Goal: Task Accomplishment & Management: Manage account settings

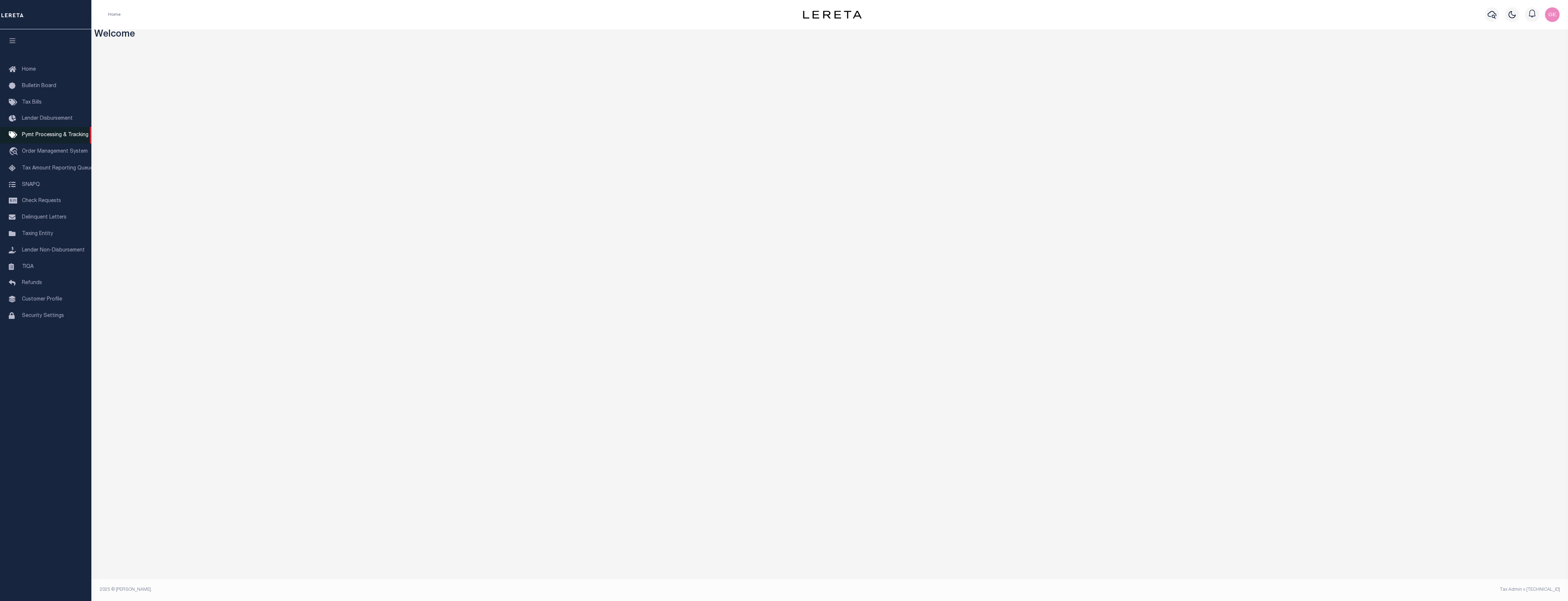
click at [57, 138] on span "Pymt Processing & Tracking" at bounding box center [55, 135] width 66 height 5
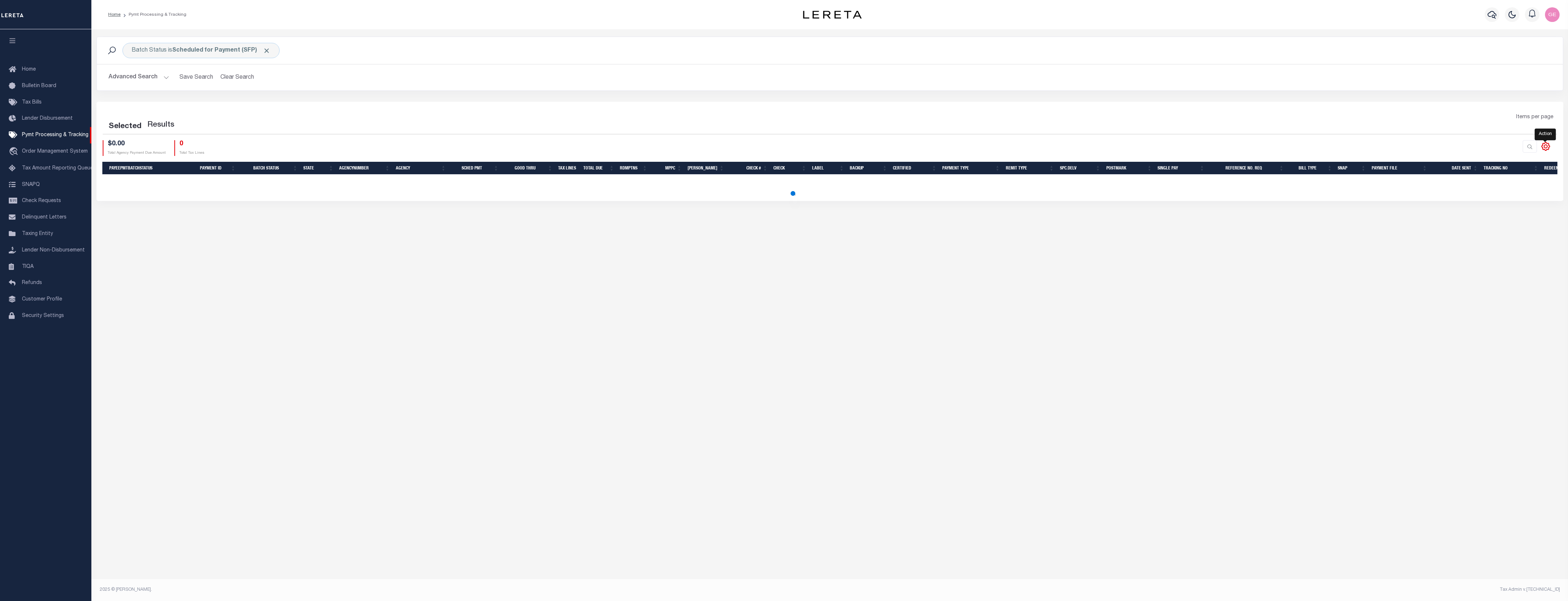
click at [1545, 148] on icon at bounding box center [1545, 146] width 9 height 9
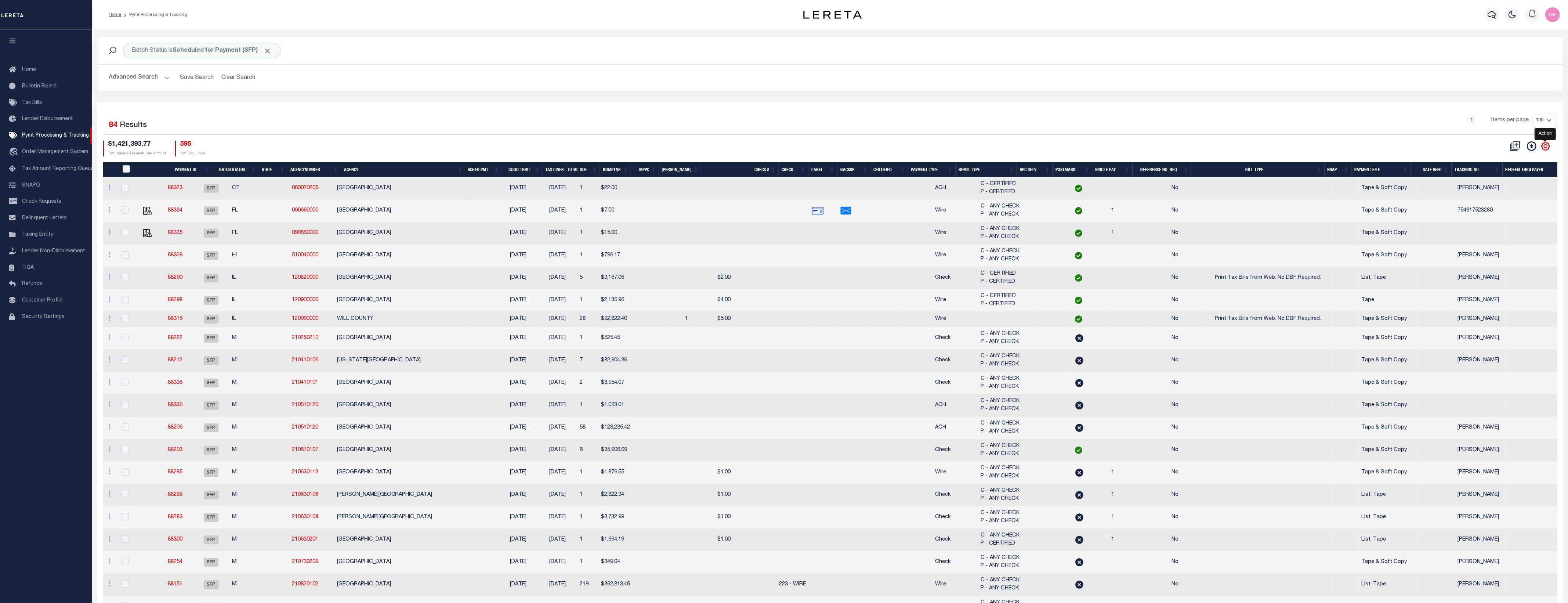
click at [1542, 149] on icon at bounding box center [1545, 146] width 8 height 8
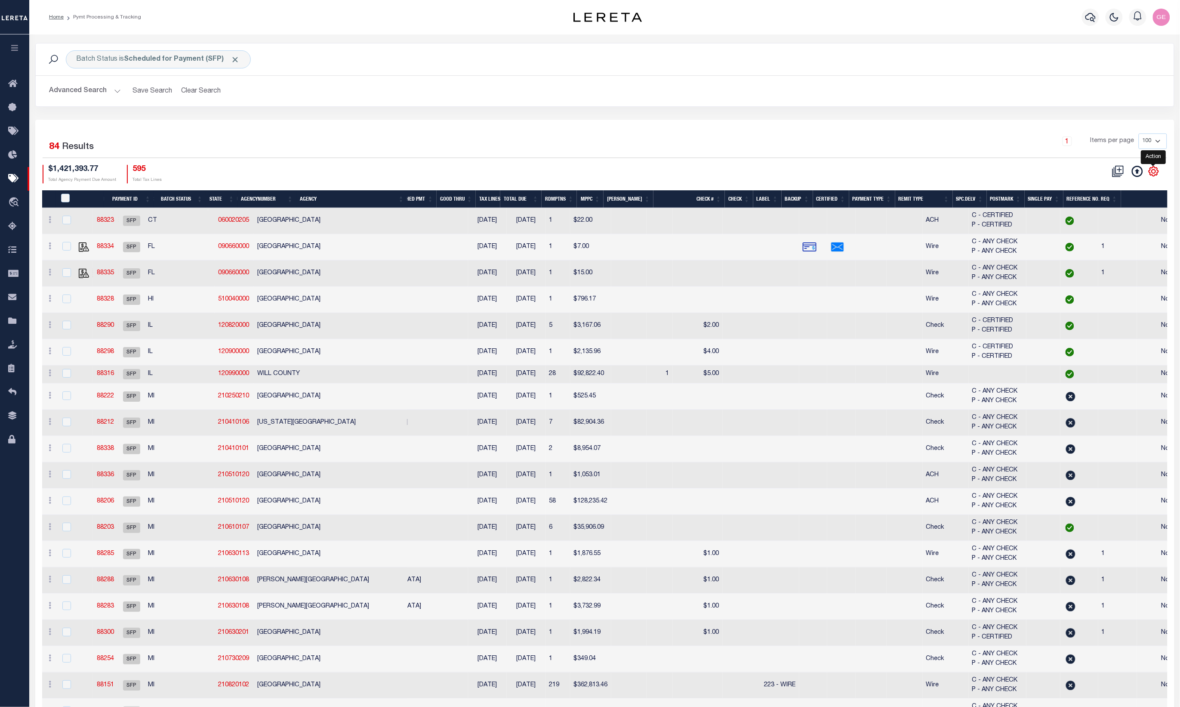
click at [1154, 173] on icon at bounding box center [1153, 171] width 11 height 11
click at [1150, 175] on icon at bounding box center [1153, 171] width 9 height 9
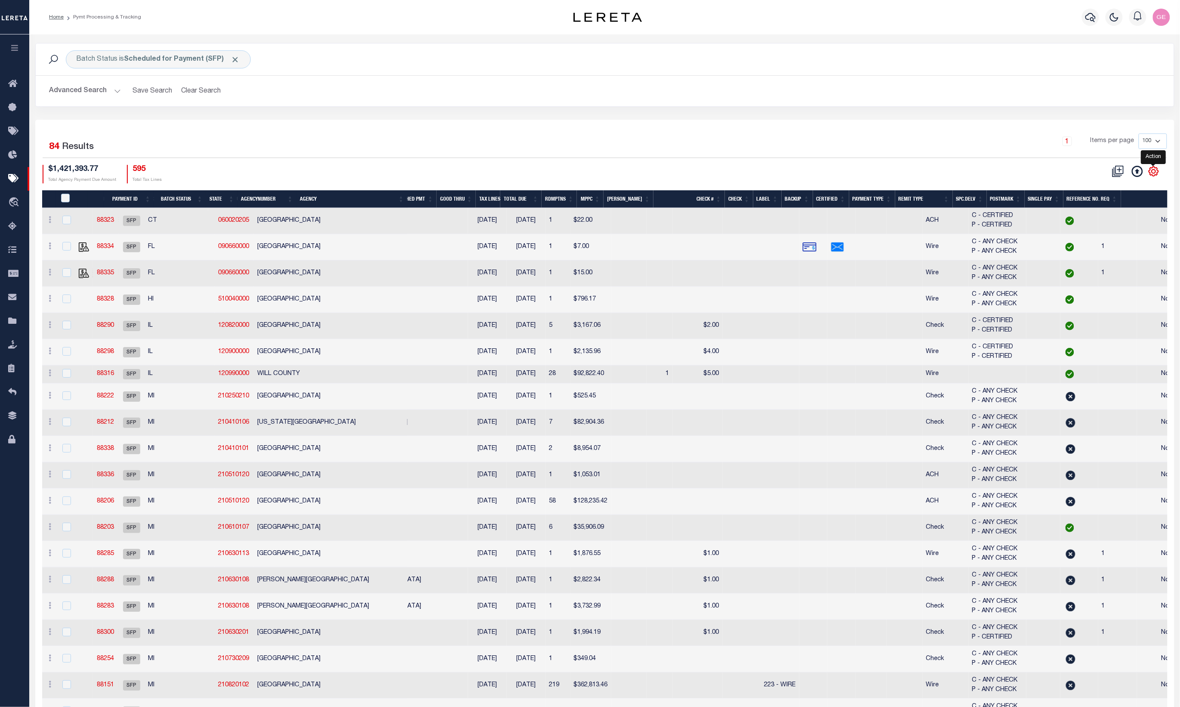
click at [1150, 175] on icon at bounding box center [1153, 171] width 9 height 9
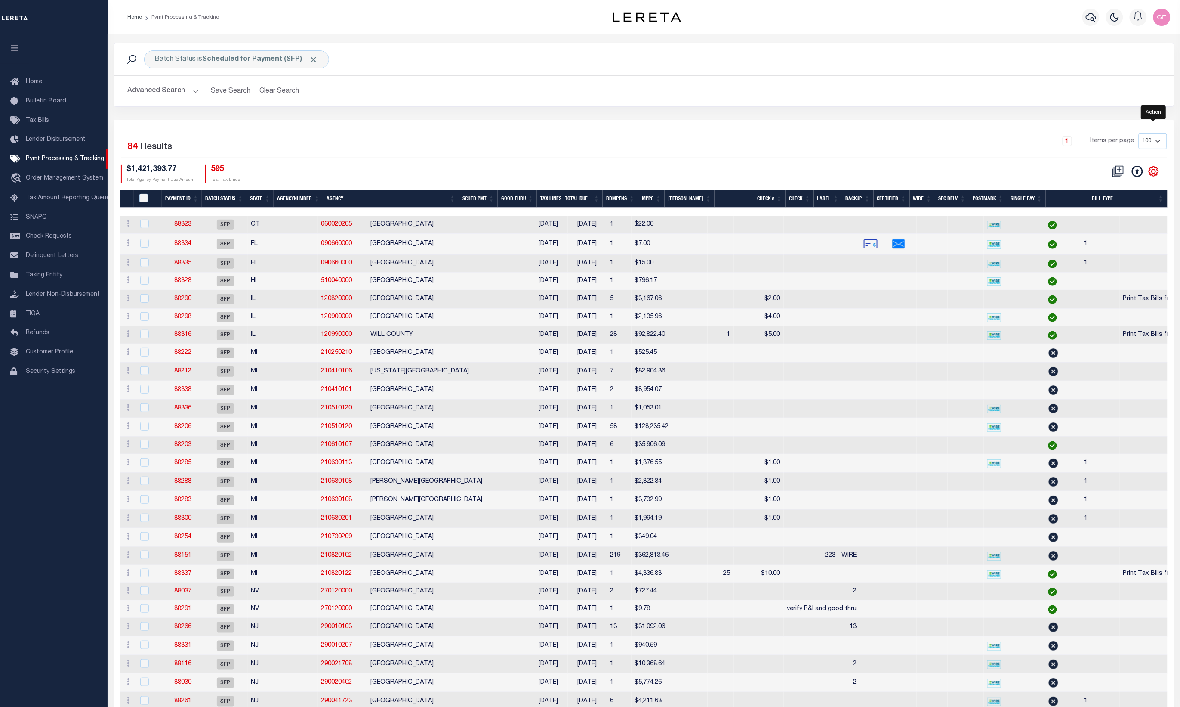
click at [1158, 173] on icon at bounding box center [1153, 171] width 9 height 9
click at [1152, 173] on icon at bounding box center [1153, 171] width 11 height 11
click at [1152, 173] on icon at bounding box center [1154, 171] width 4 height 4
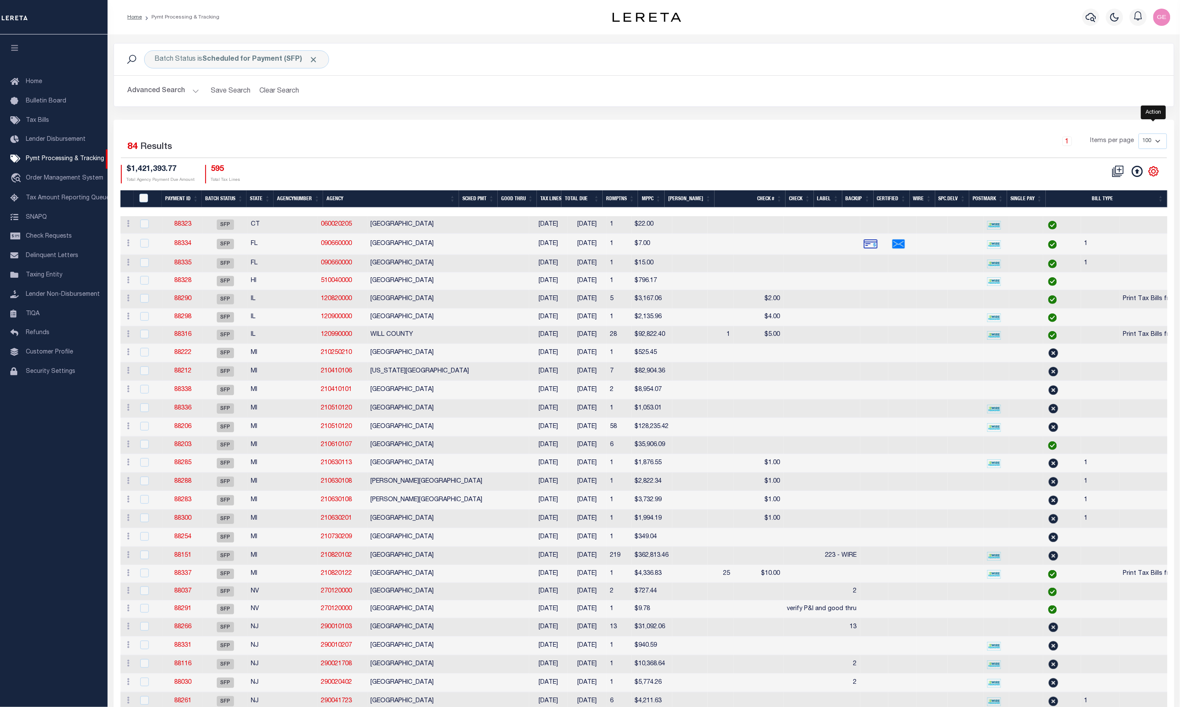
click at [1152, 173] on icon at bounding box center [1154, 171] width 4 height 4
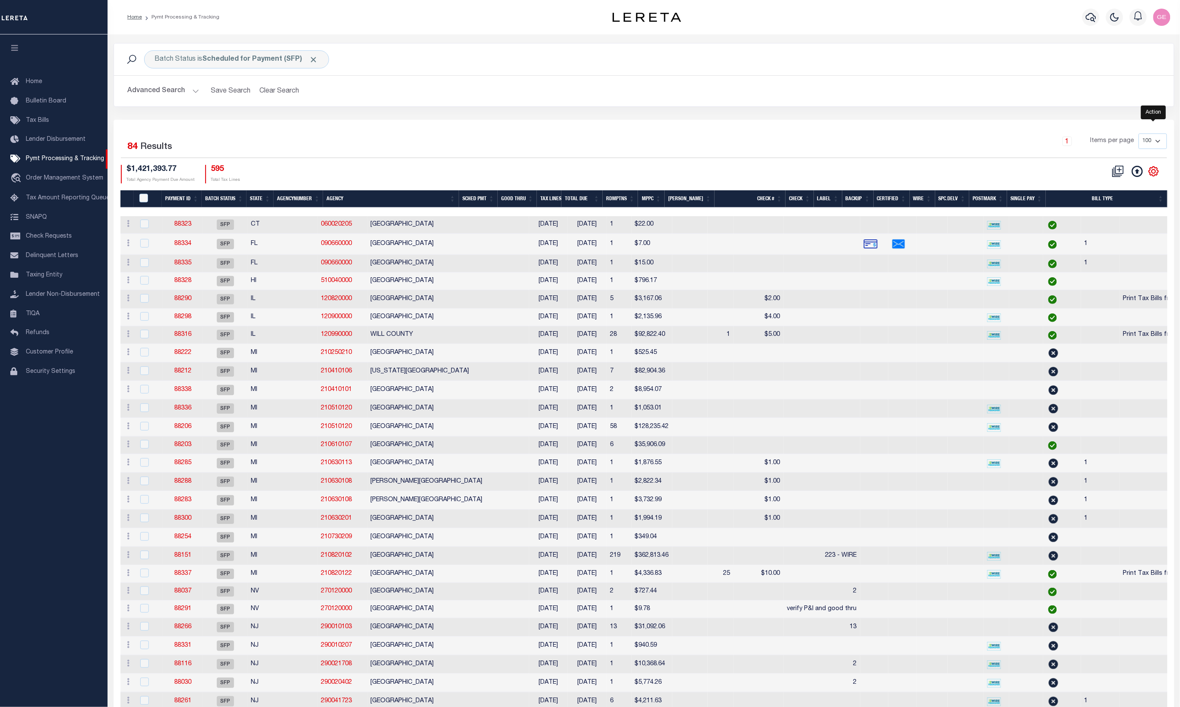
click at [1152, 173] on icon at bounding box center [1154, 171] width 4 height 4
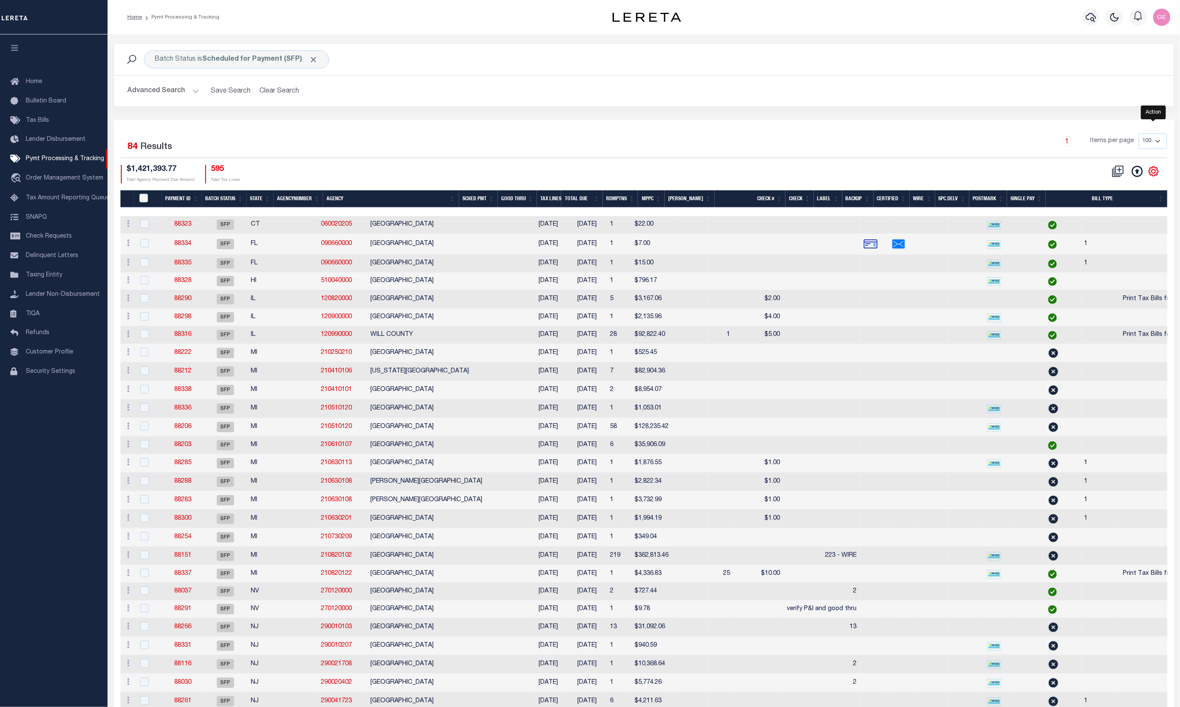
click at [1152, 173] on icon at bounding box center [1154, 171] width 4 height 4
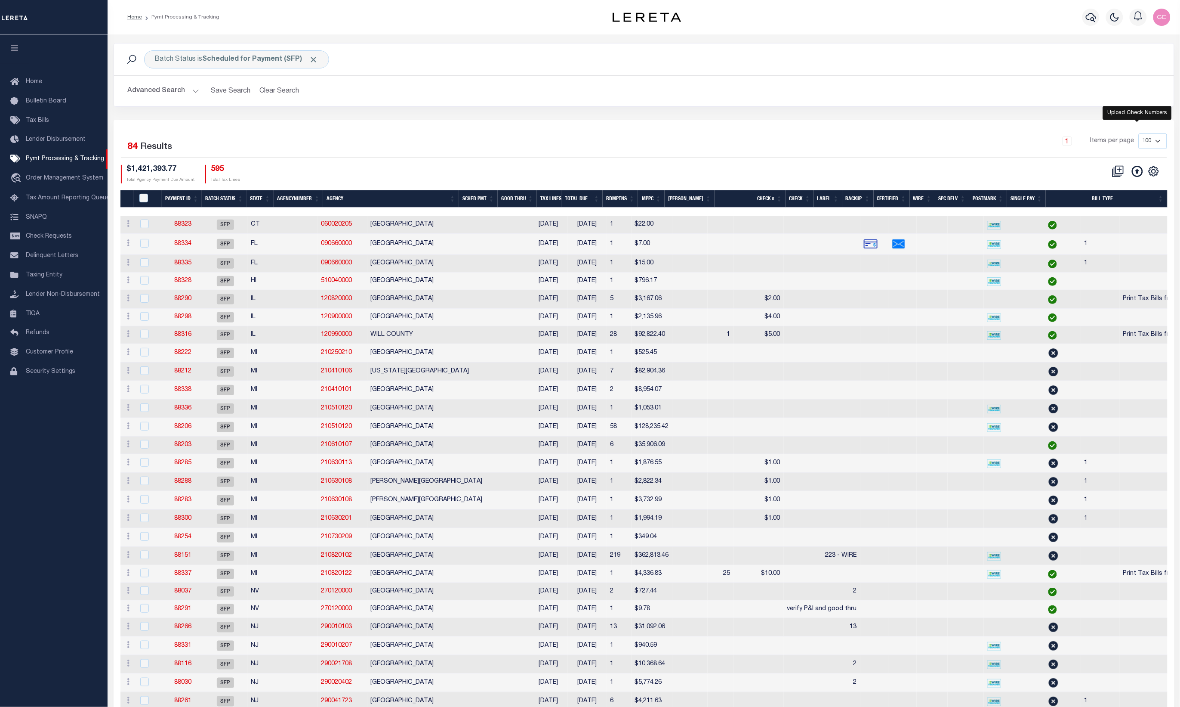
click at [1132, 168] on icon at bounding box center [1137, 171] width 11 height 11
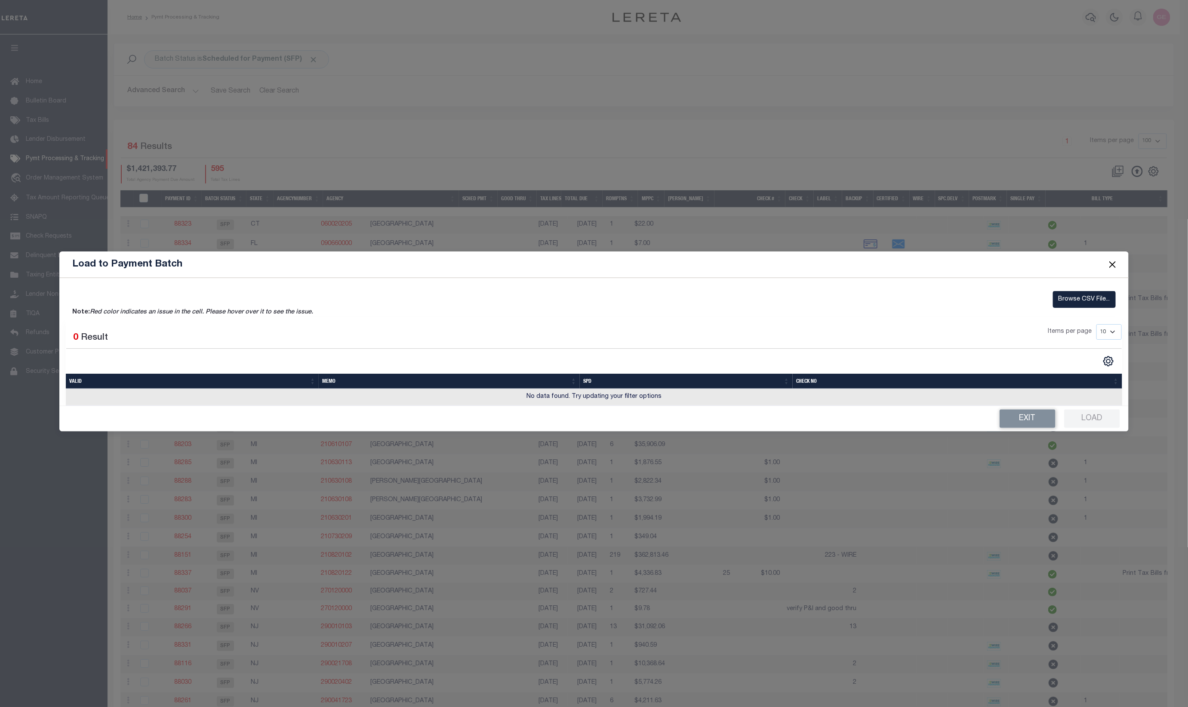
click at [1115, 266] on button "Close" at bounding box center [1113, 264] width 11 height 11
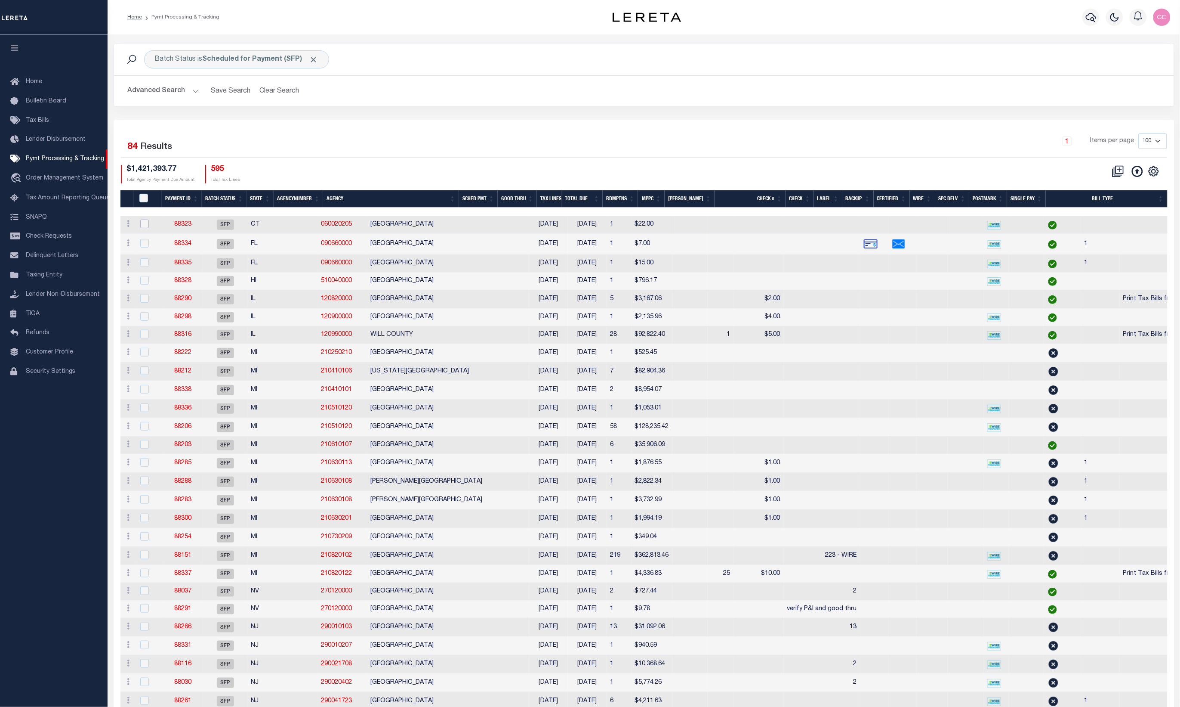
click at [143, 224] on input "checkbox" at bounding box center [144, 223] width 9 height 9
checkbox input "true"
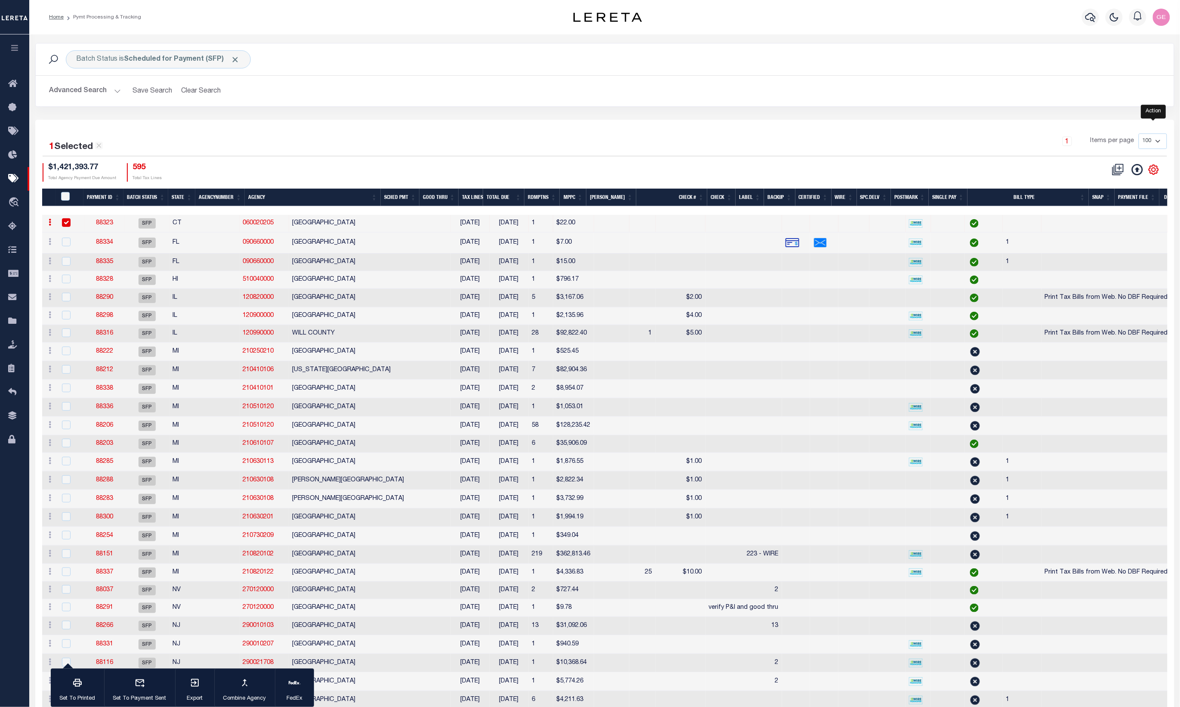
click at [1156, 171] on icon at bounding box center [1153, 169] width 11 height 11
click at [1156, 172] on icon at bounding box center [1153, 169] width 11 height 11
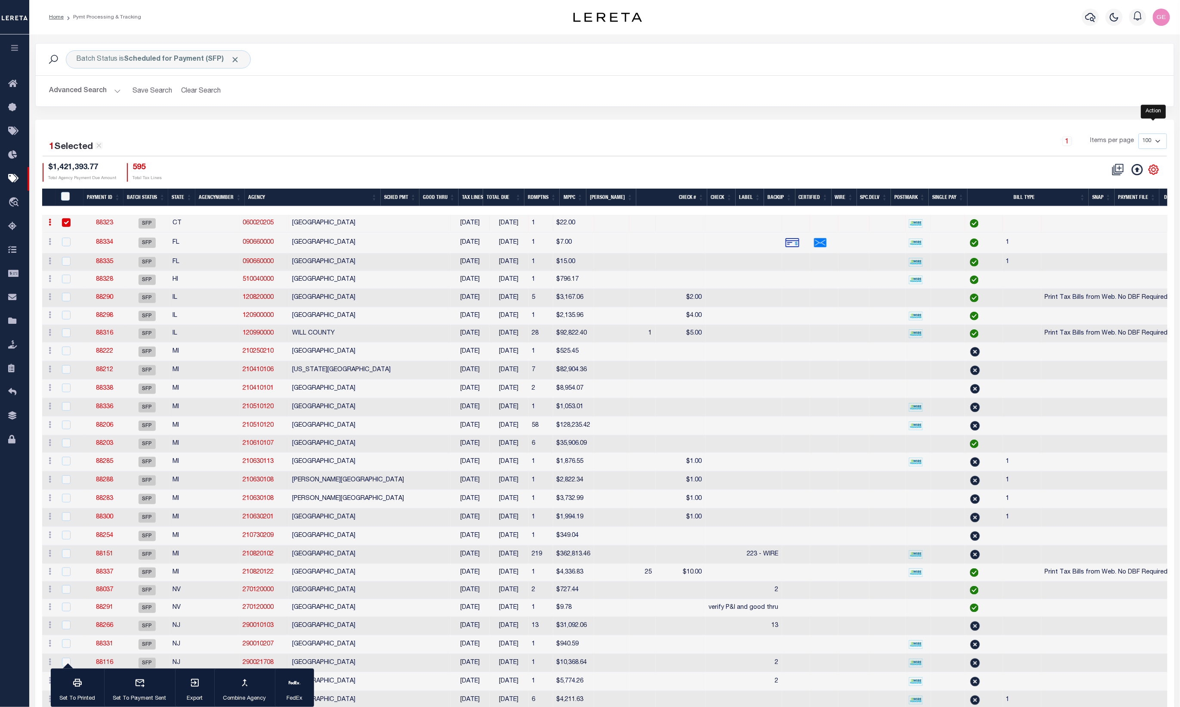
click at [1156, 172] on icon at bounding box center [1153, 169] width 11 height 11
click at [66, 197] on input "PayeePmtBatchStatus" at bounding box center [65, 196] width 9 height 9
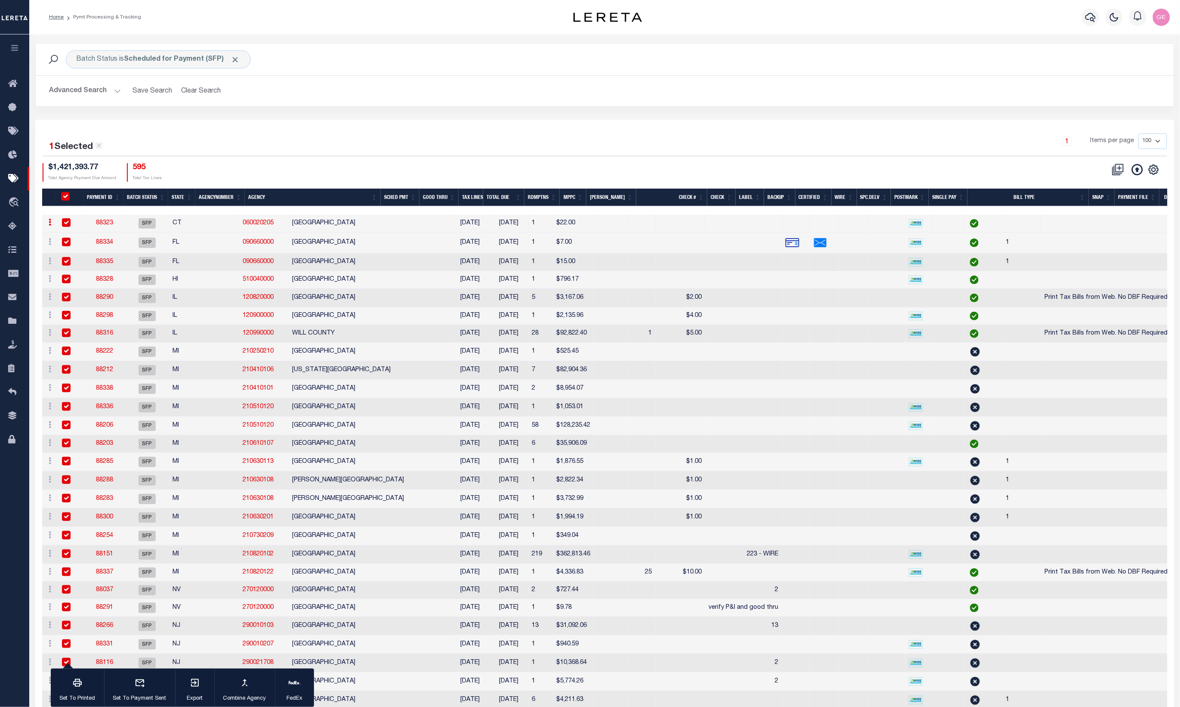
checkbox input "true"
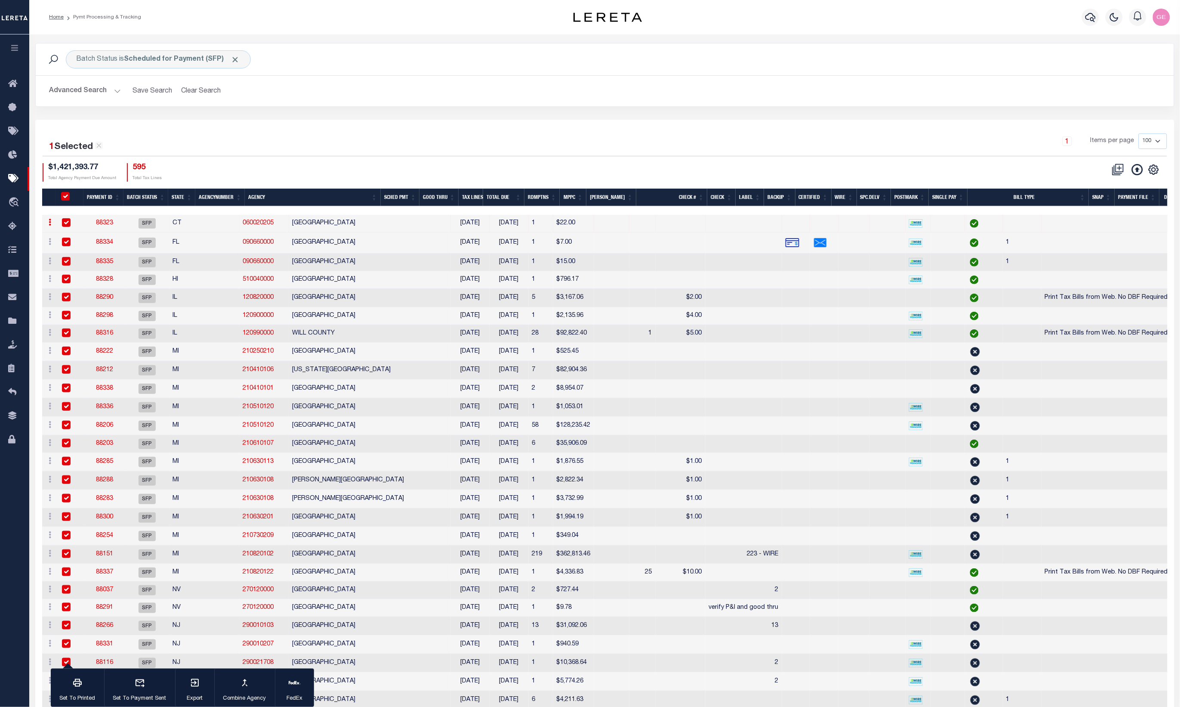
checkbox input "true"
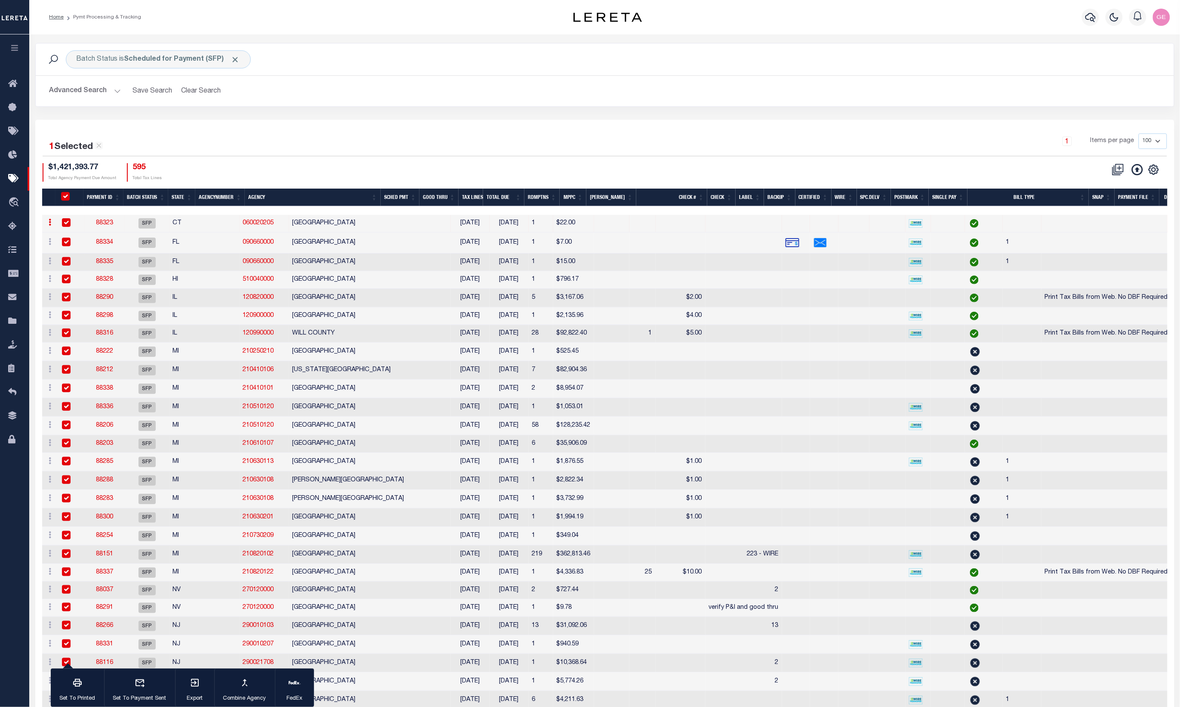
checkbox input "true"
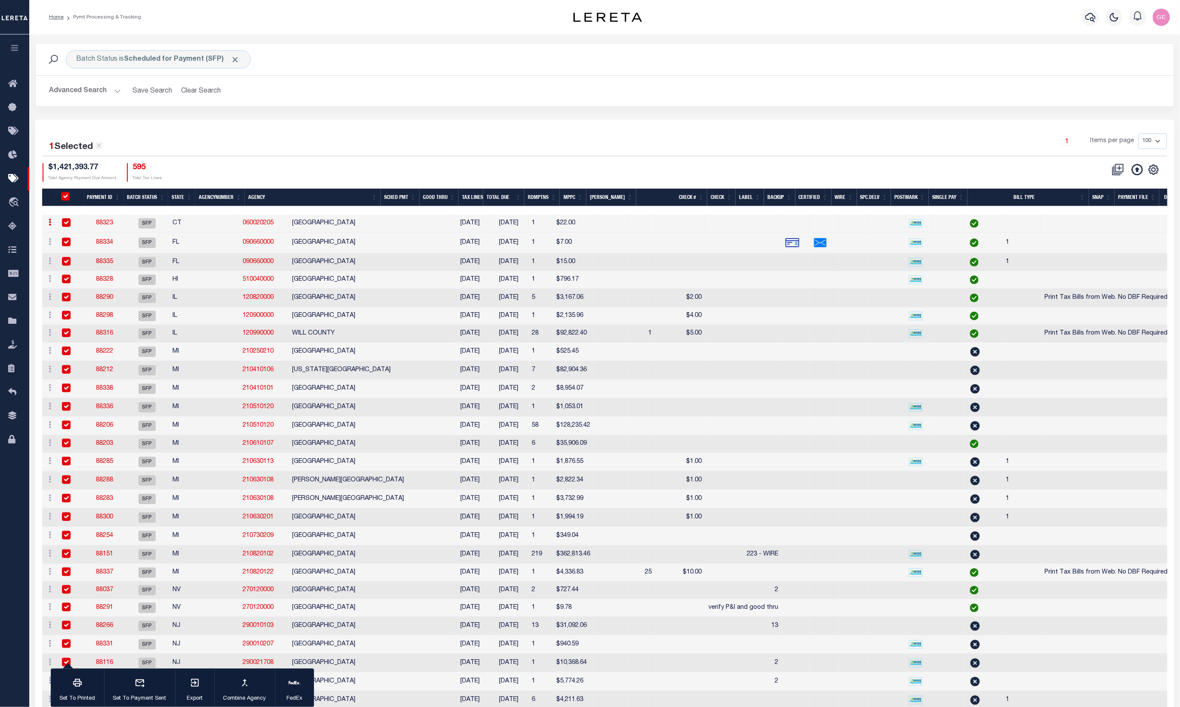
checkbox input "true"
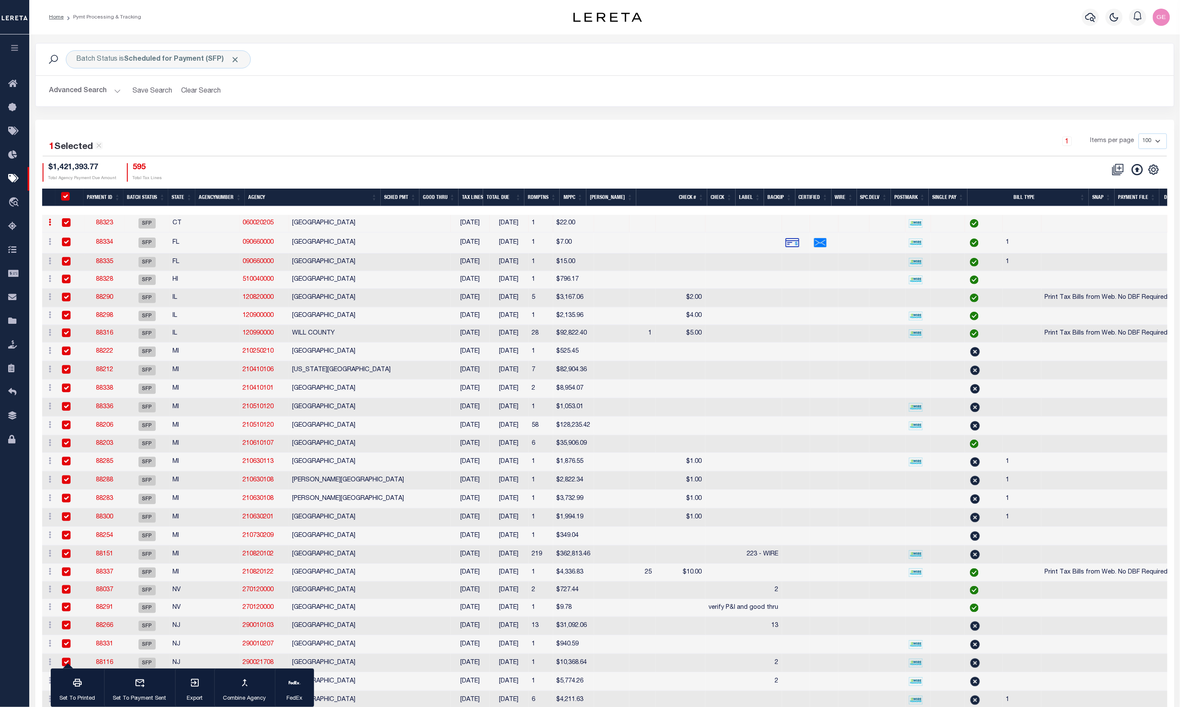
checkbox input "true"
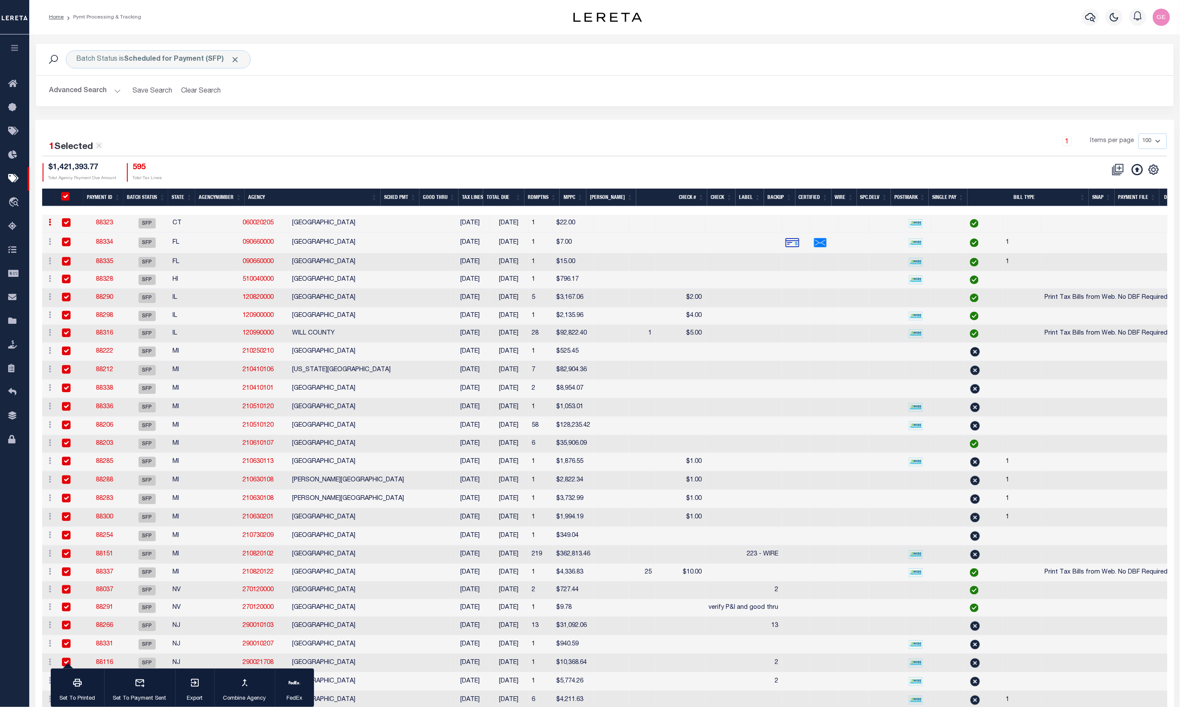
checkbox input "true"
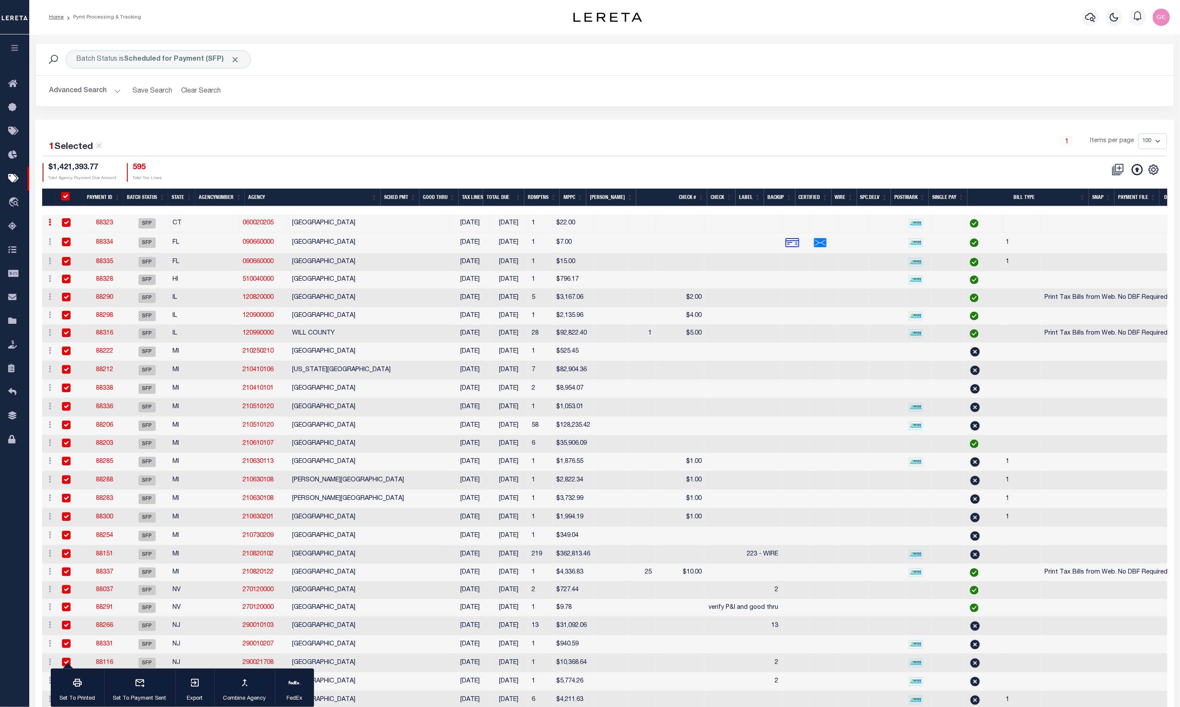
checkbox input "true"
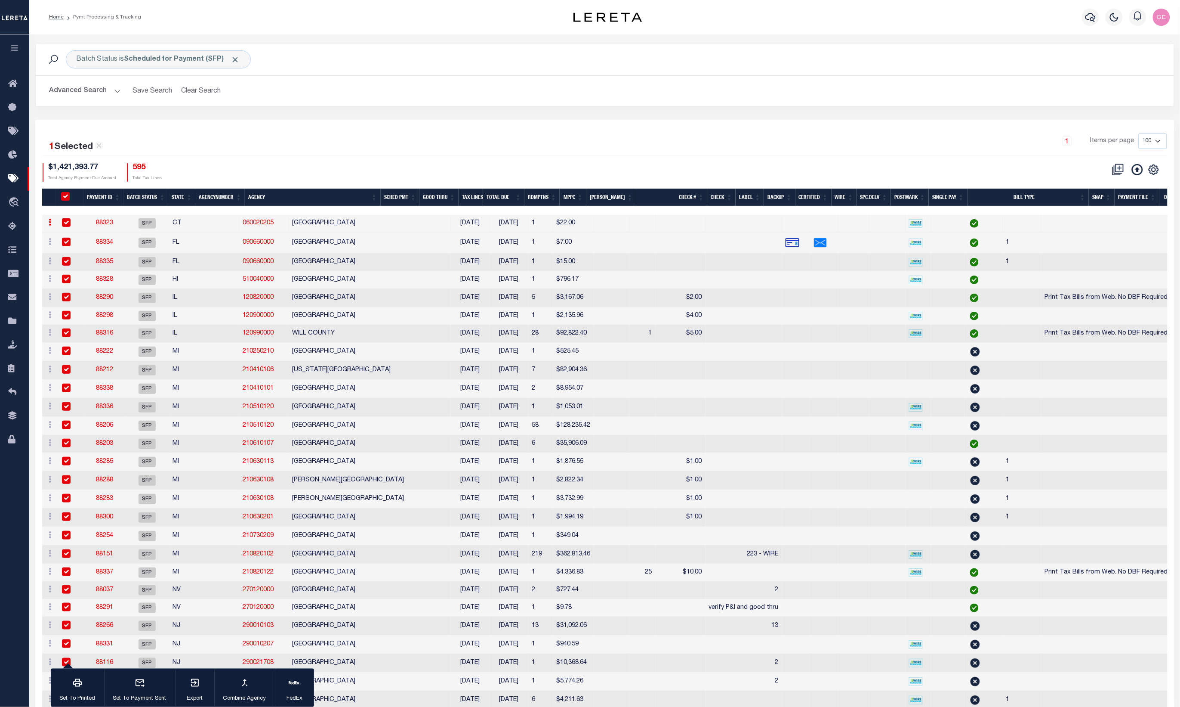
checkbox input "true"
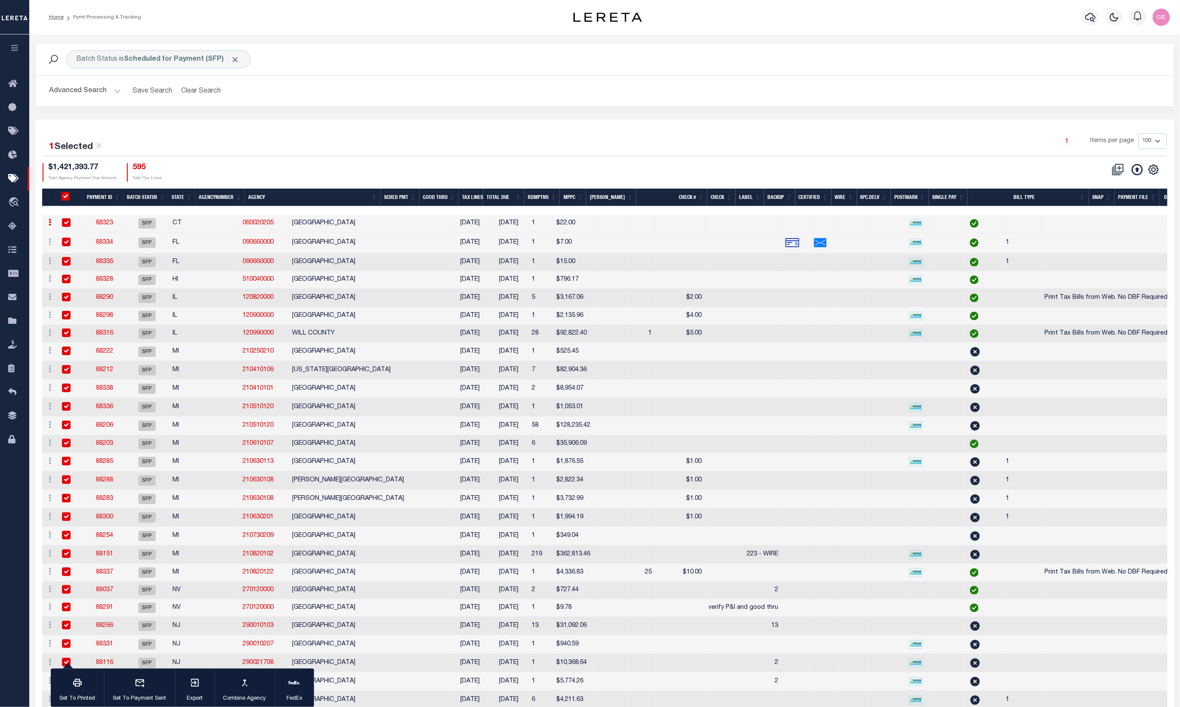
checkbox input "true"
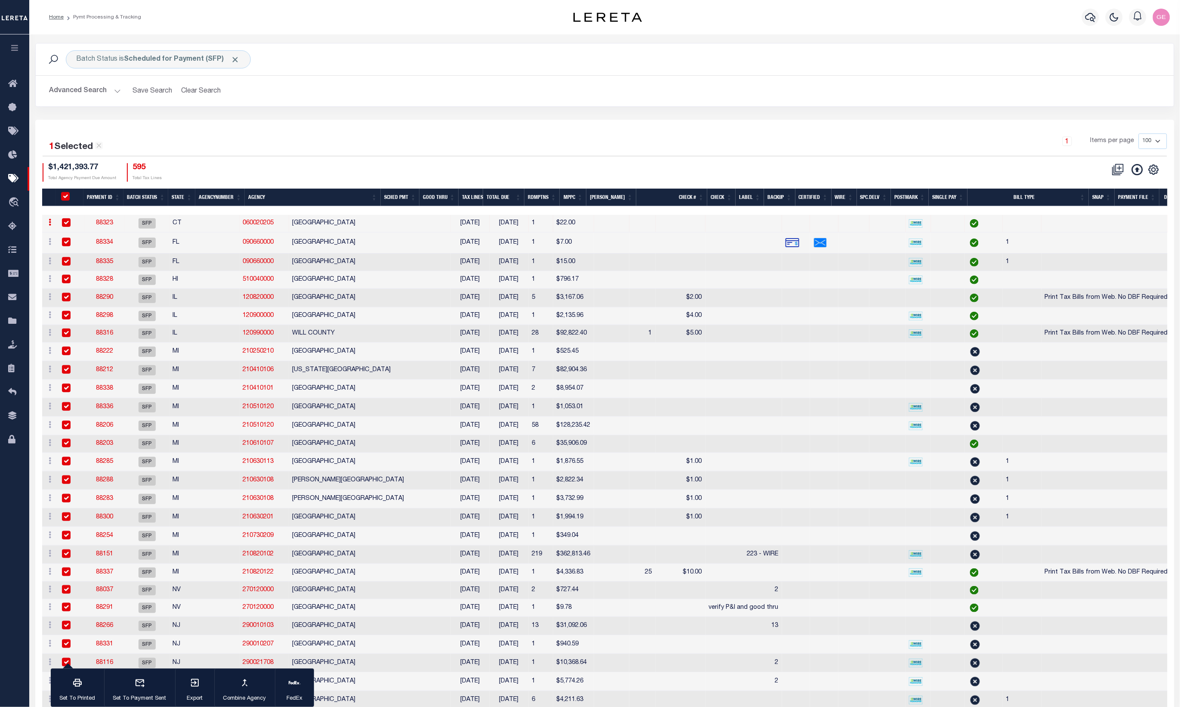
checkbox input "true"
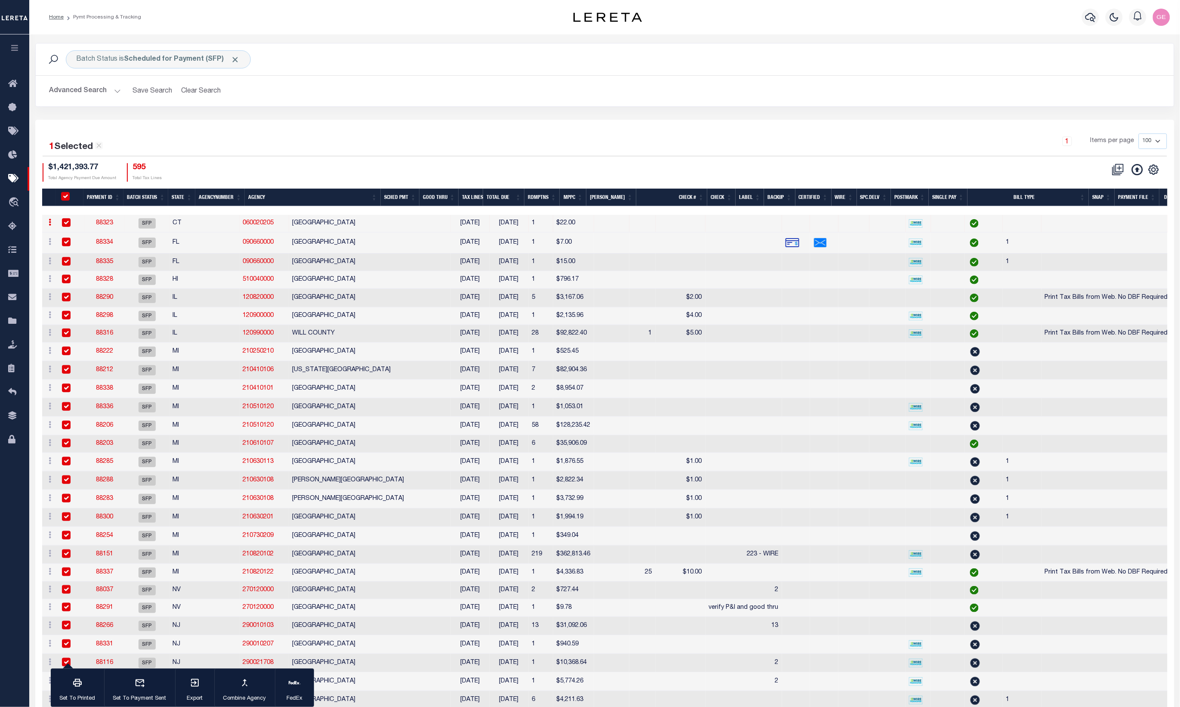
checkbox input "true"
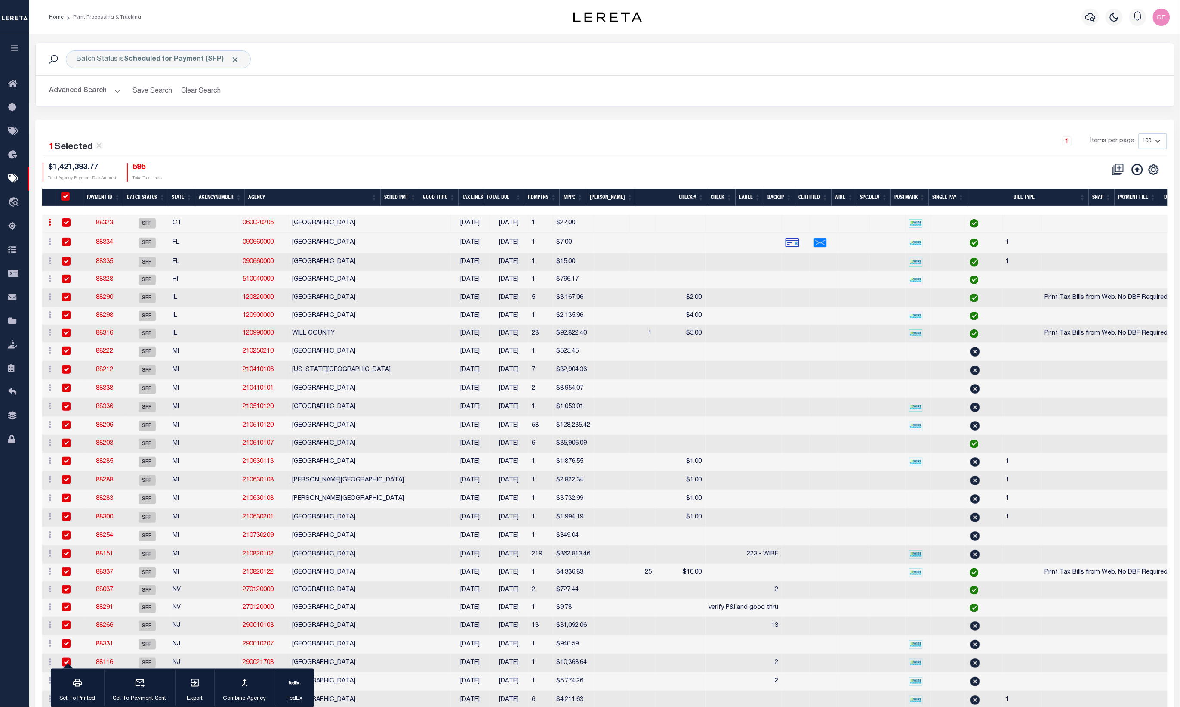
checkbox input "true"
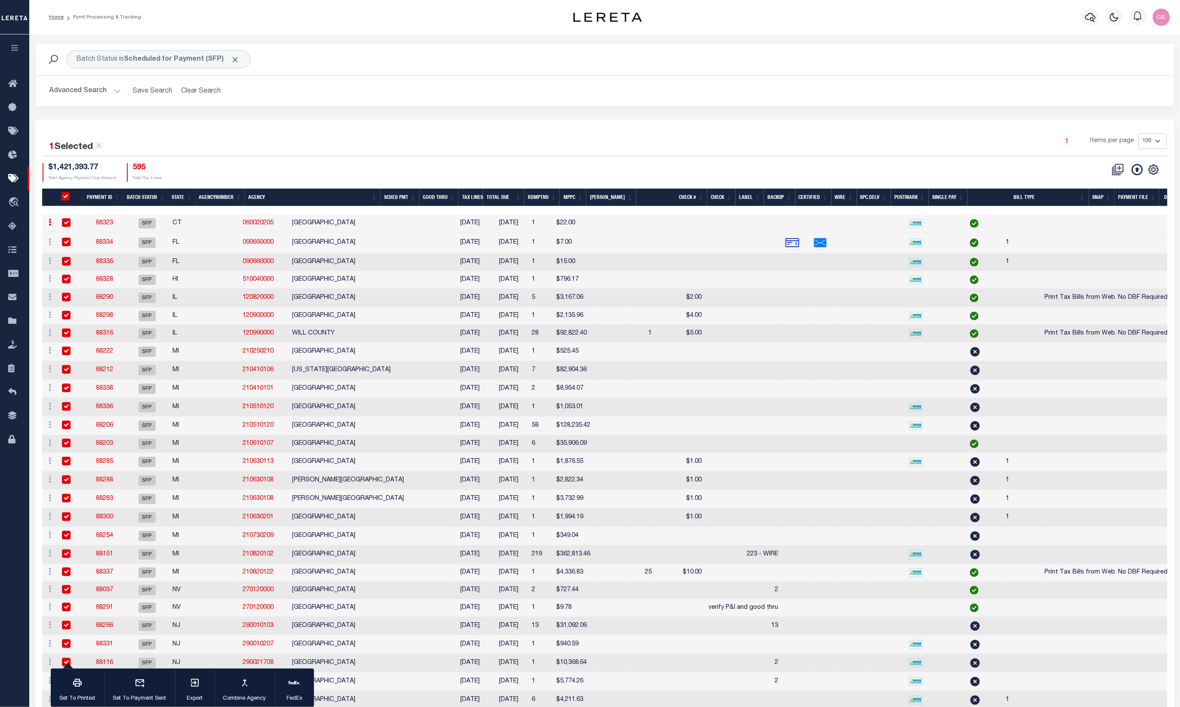
checkbox input "true"
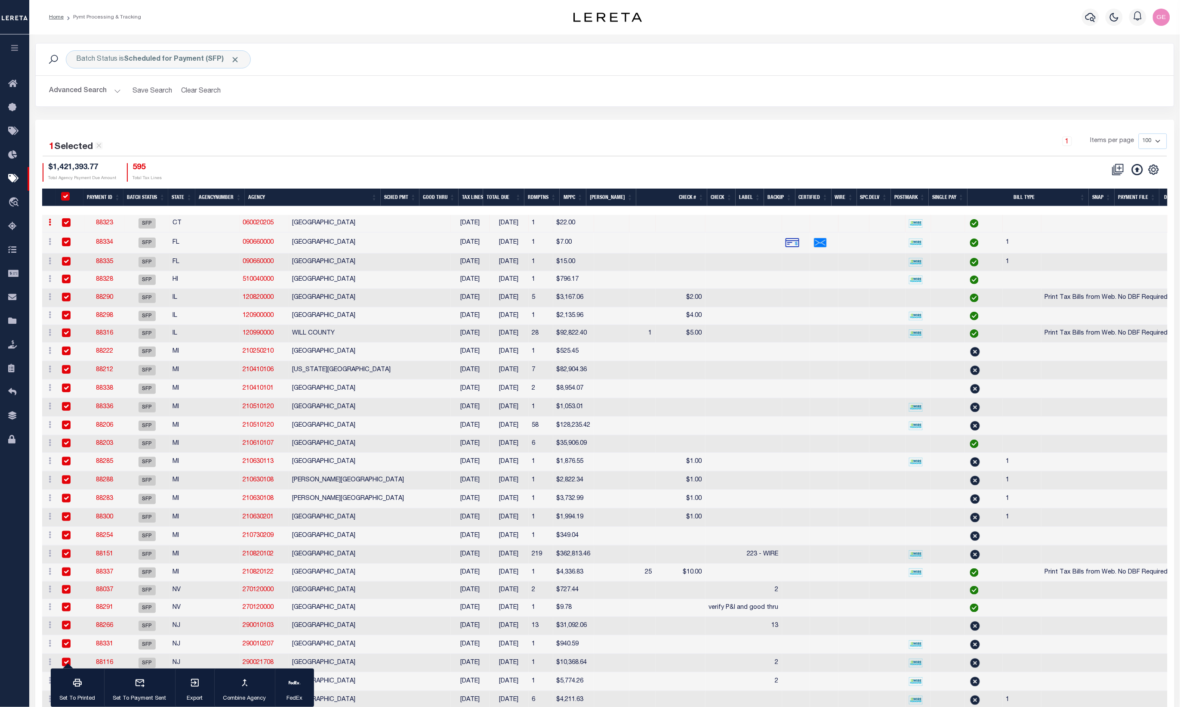
checkbox input "true"
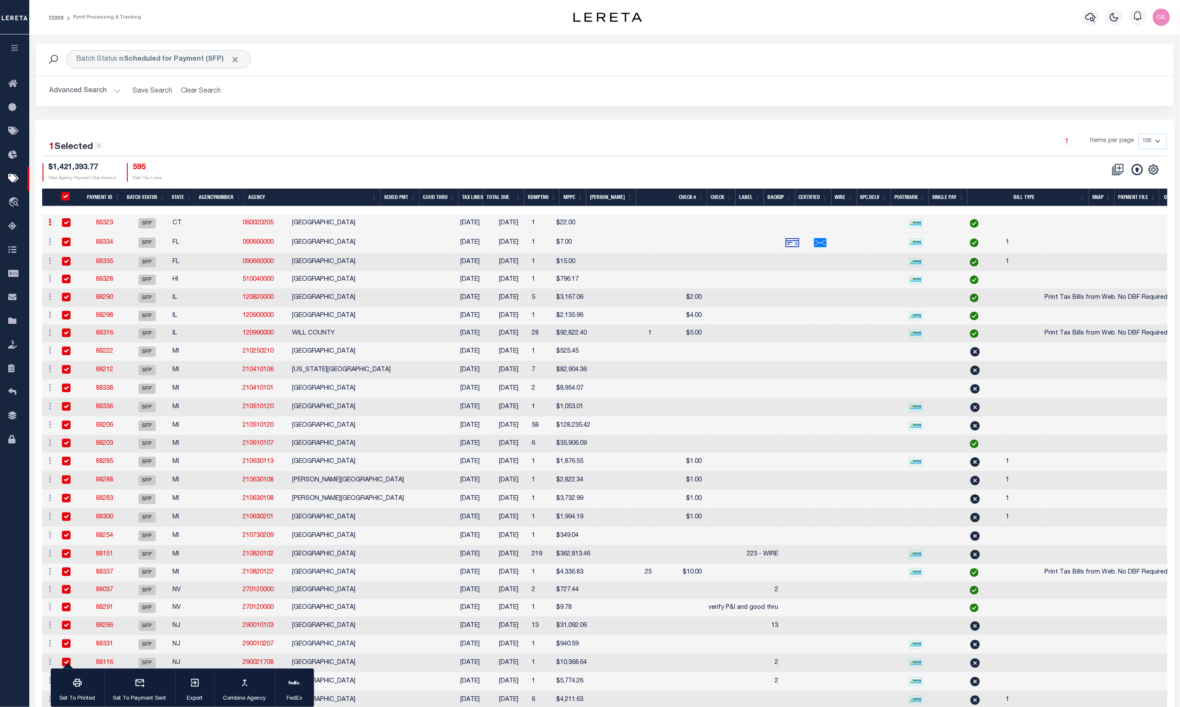
checkbox input "true"
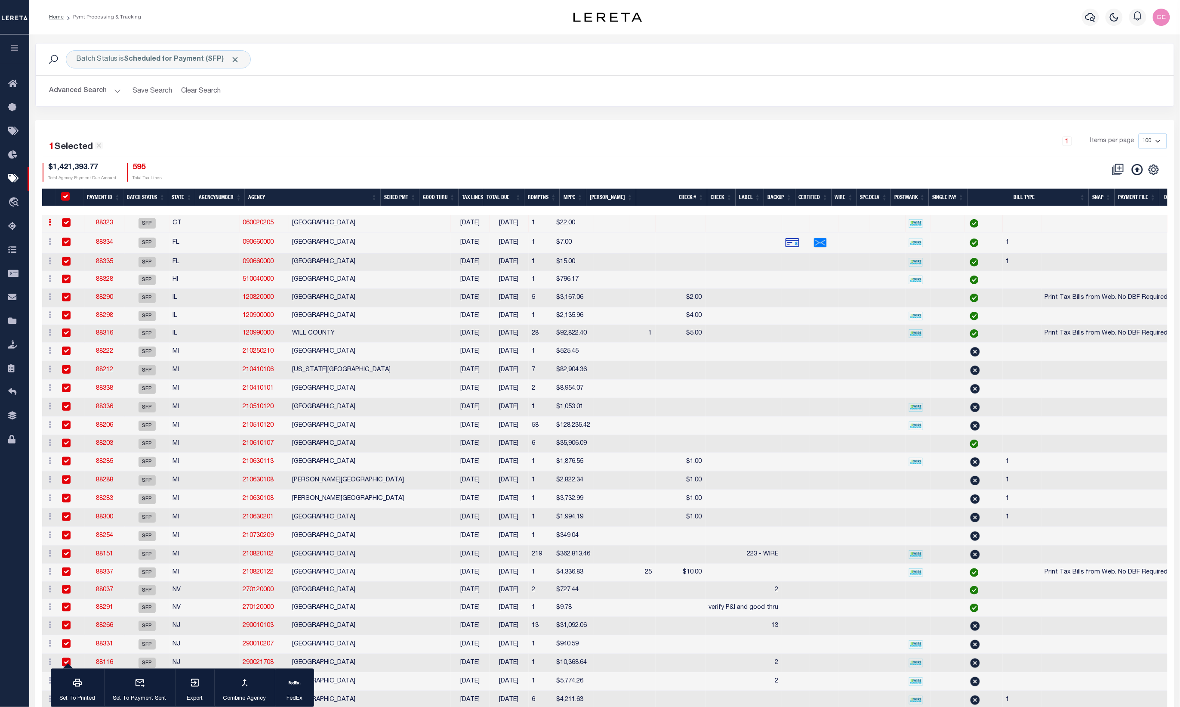
checkbox input "true"
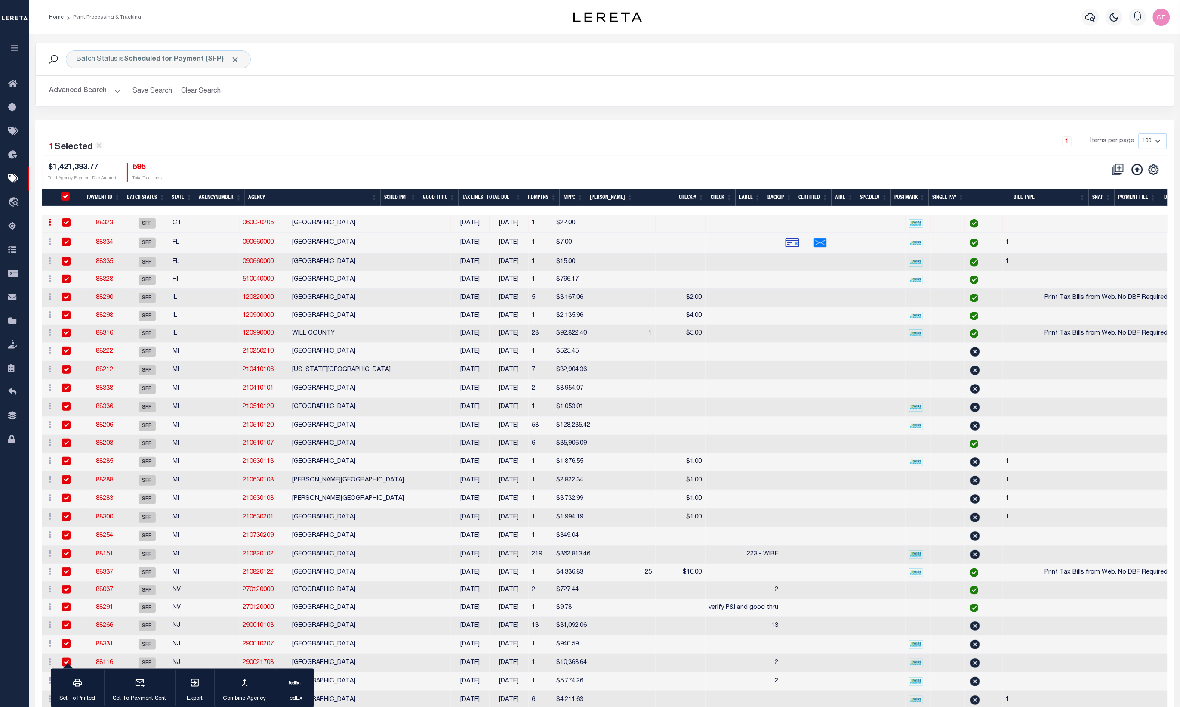
checkbox input "true"
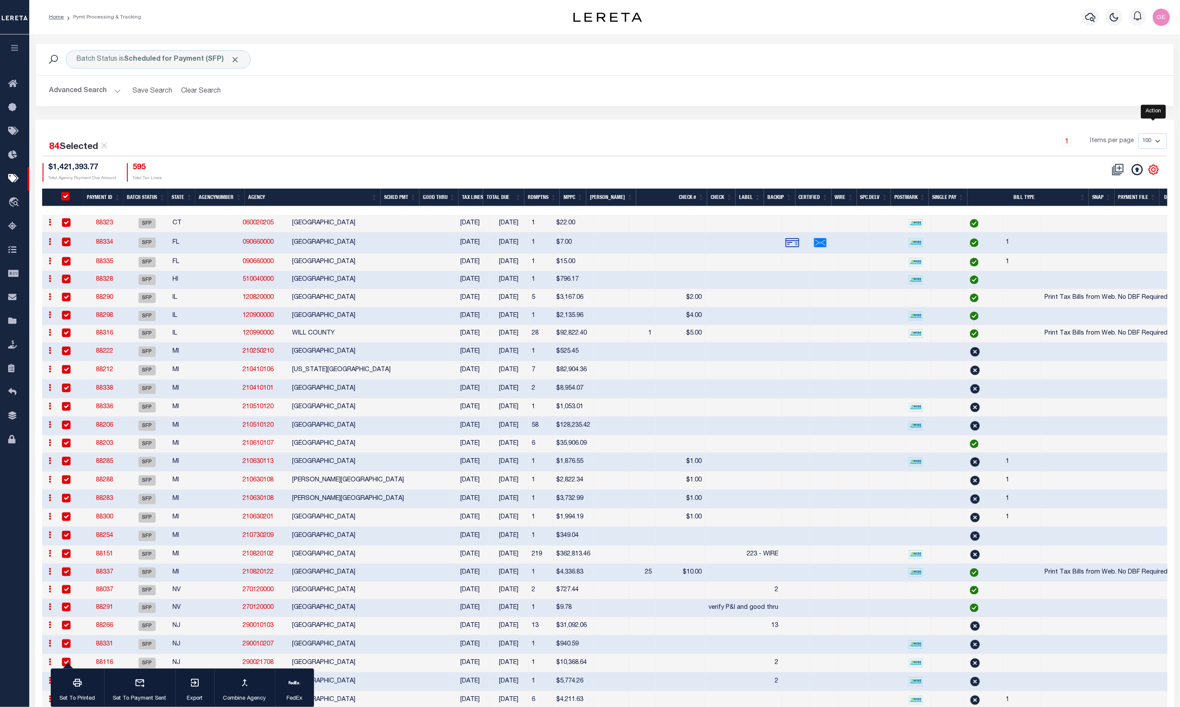
click at [1152, 173] on icon at bounding box center [1153, 169] width 11 height 11
click at [1151, 173] on icon at bounding box center [1153, 169] width 11 height 11
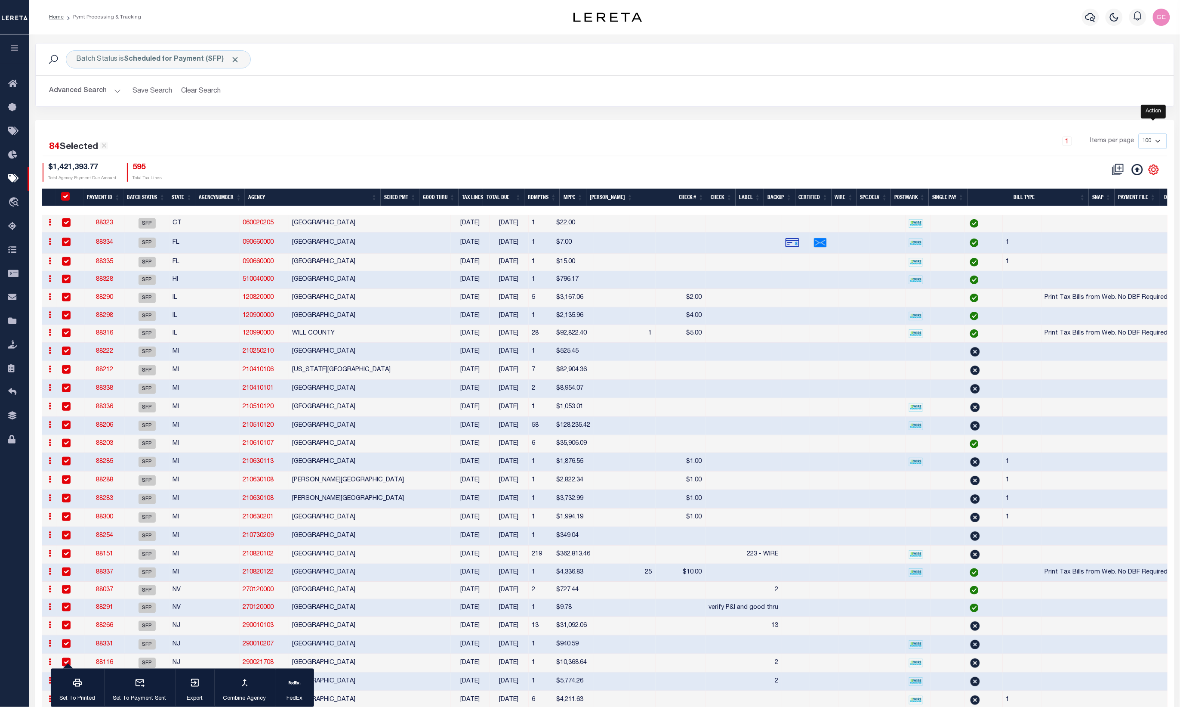
click at [1151, 173] on icon at bounding box center [1153, 169] width 11 height 11
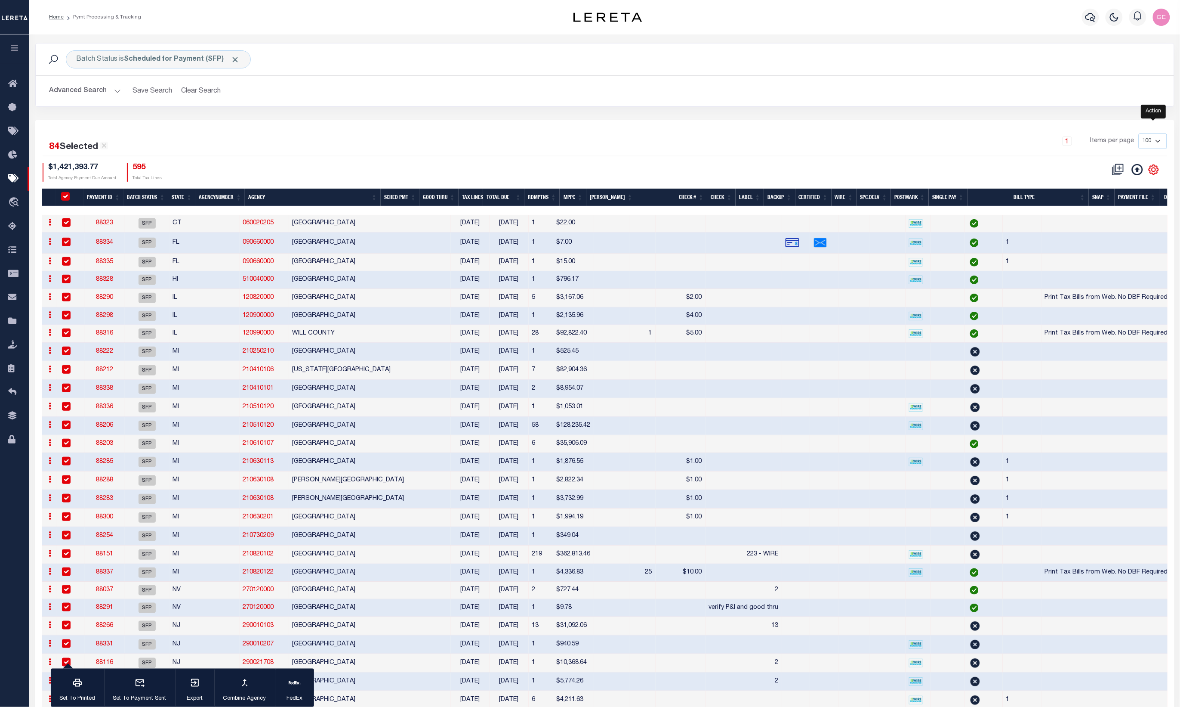
click at [1151, 173] on icon at bounding box center [1153, 169] width 11 height 11
click at [1150, 171] on icon at bounding box center [1153, 169] width 9 height 9
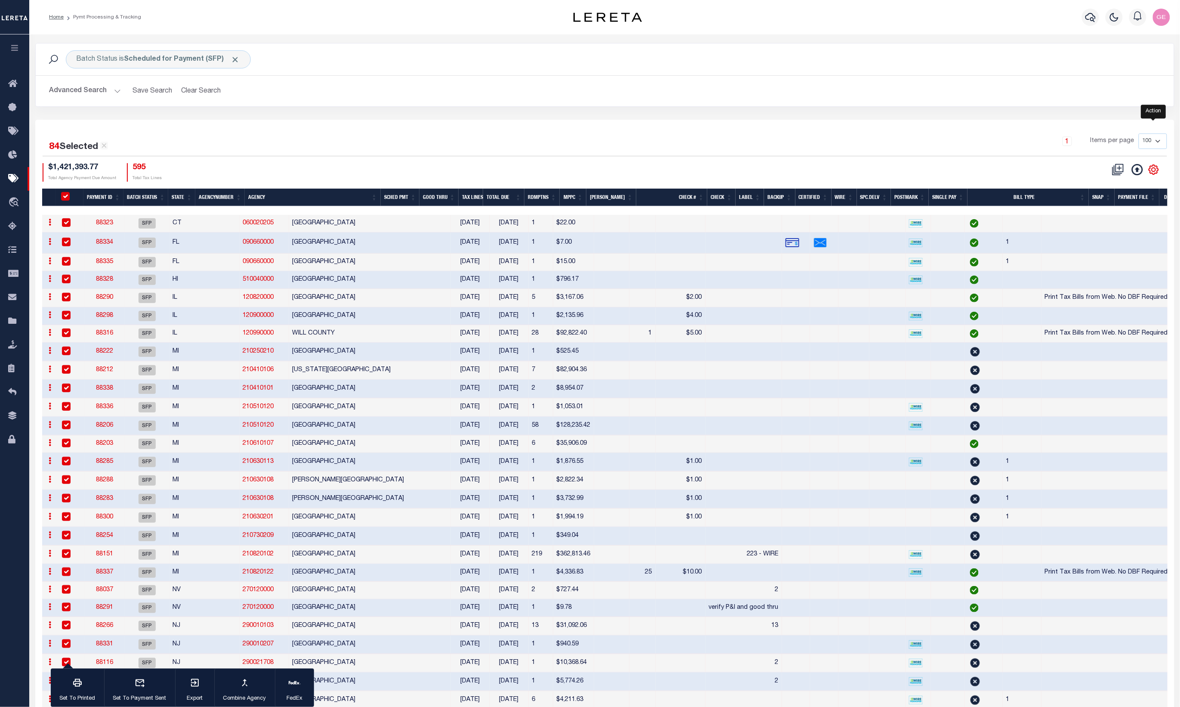
click at [1150, 171] on icon at bounding box center [1153, 169] width 9 height 9
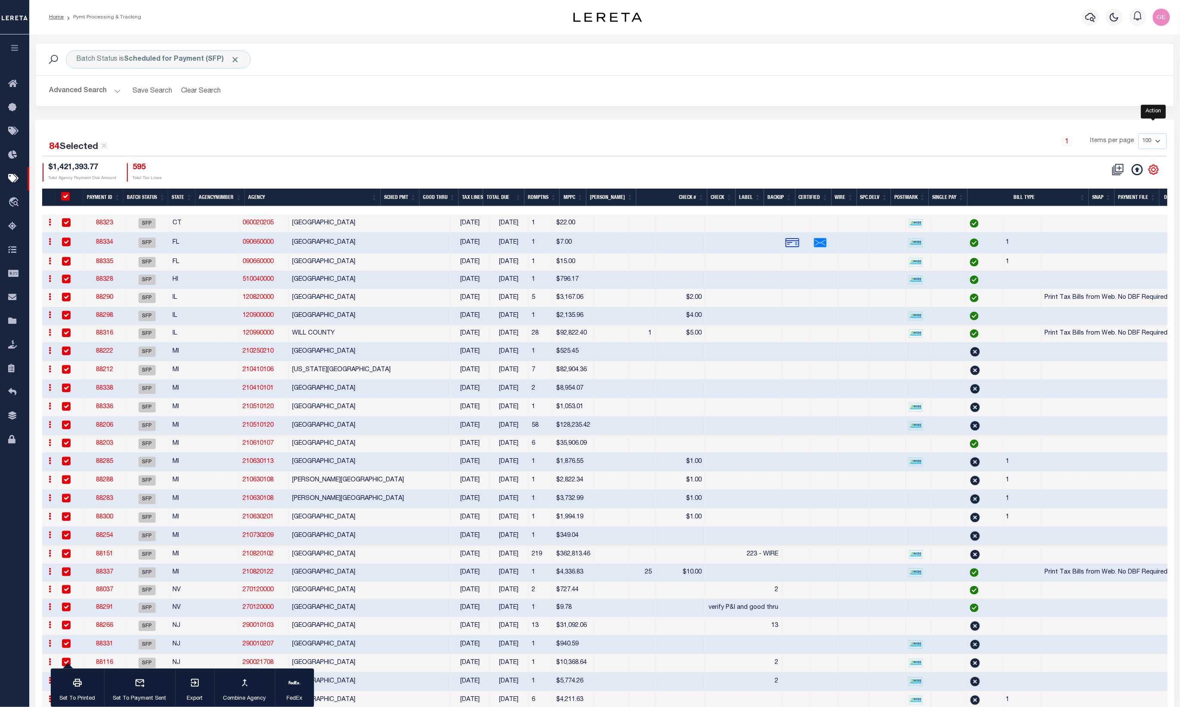
click at [1150, 171] on icon at bounding box center [1153, 169] width 9 height 9
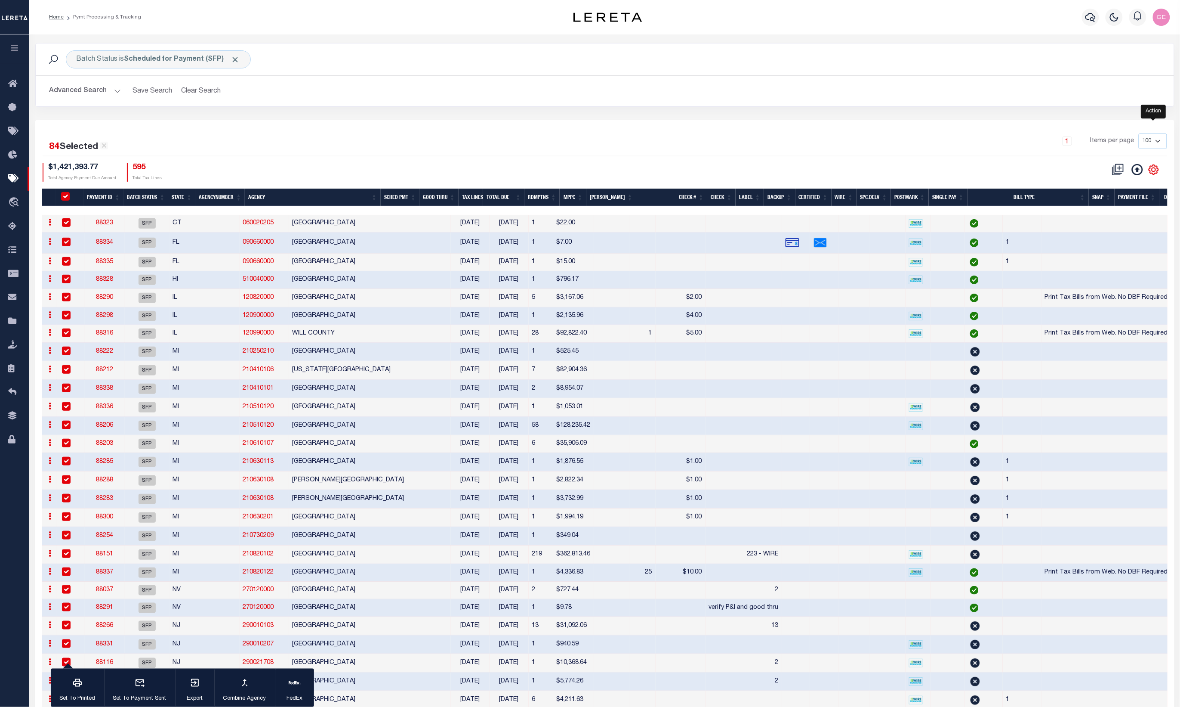
click at [1150, 171] on icon at bounding box center [1153, 169] width 9 height 9
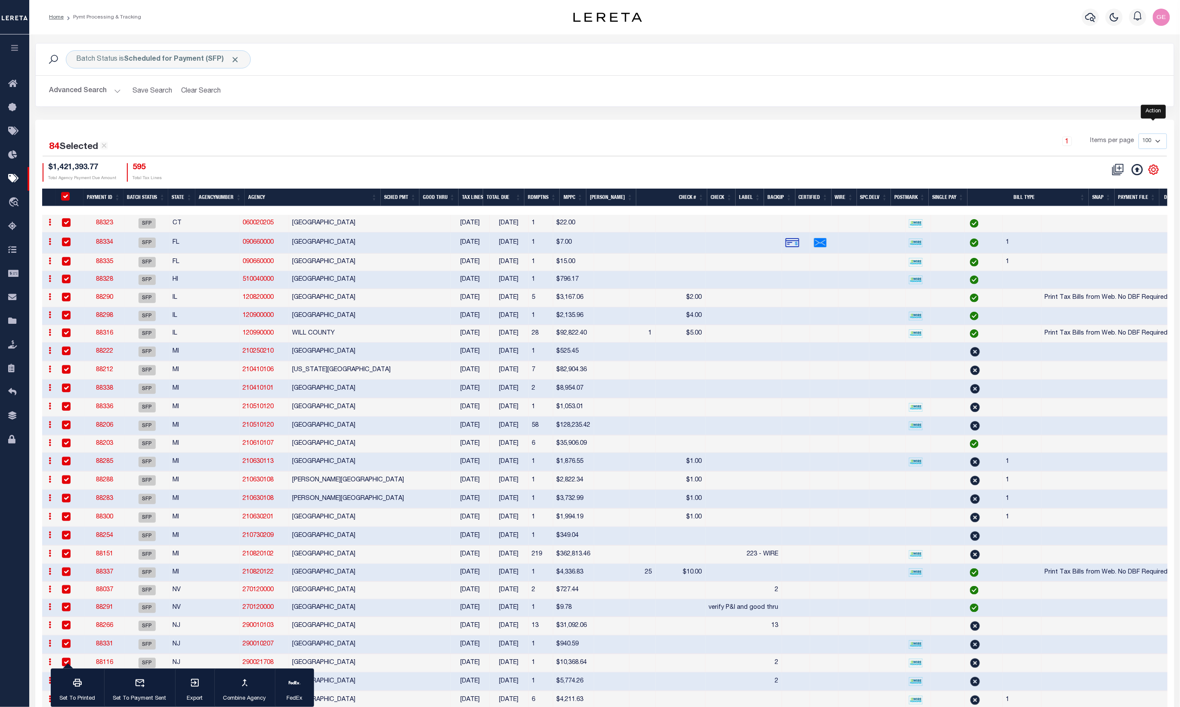
click at [1150, 171] on icon at bounding box center [1153, 169] width 9 height 9
